Goal: Task Accomplishment & Management: Use online tool/utility

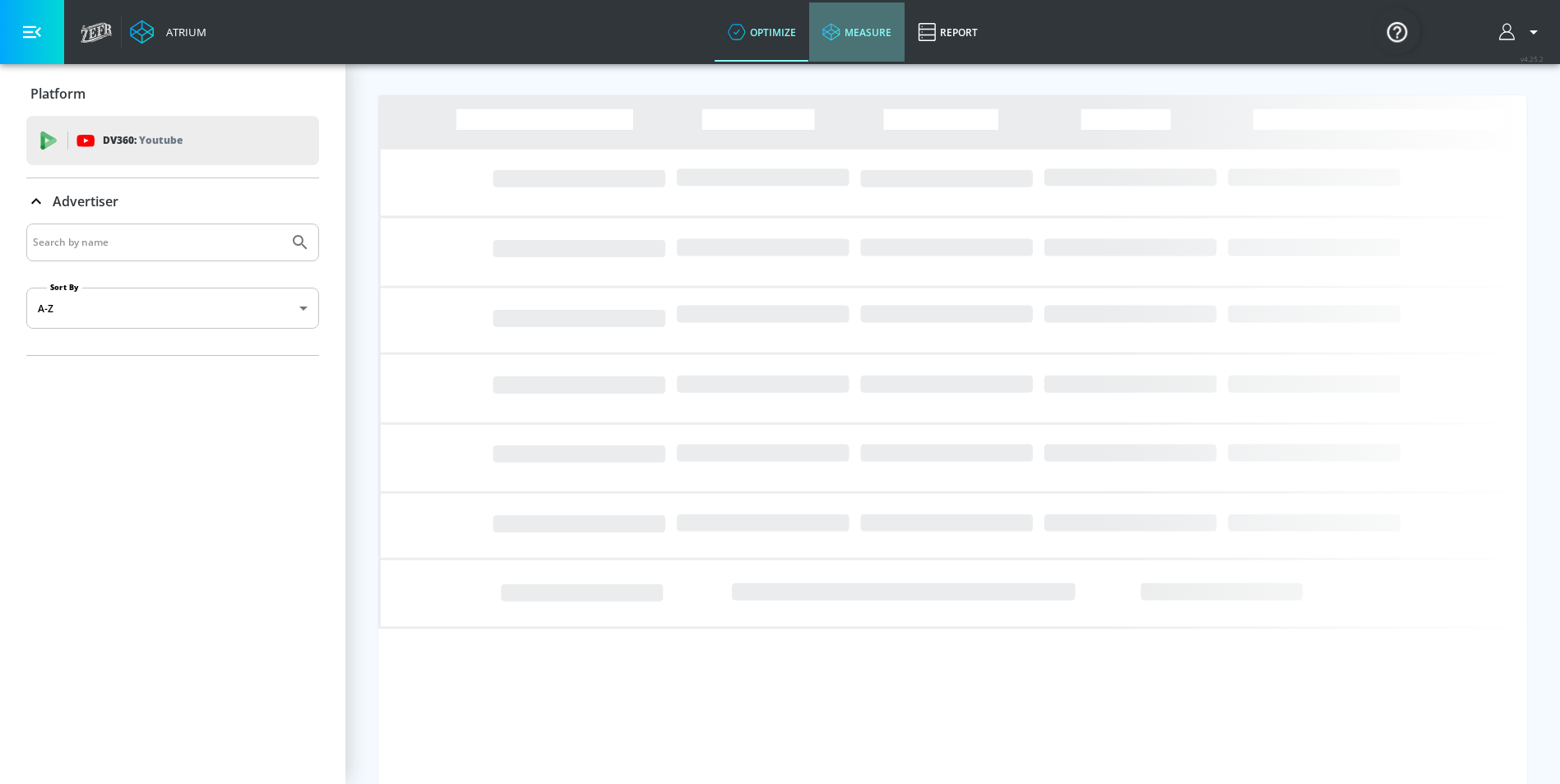
click at [856, 40] on link "measure" at bounding box center [856, 32] width 96 height 60
